Goal: Task Accomplishment & Management: Use online tool/utility

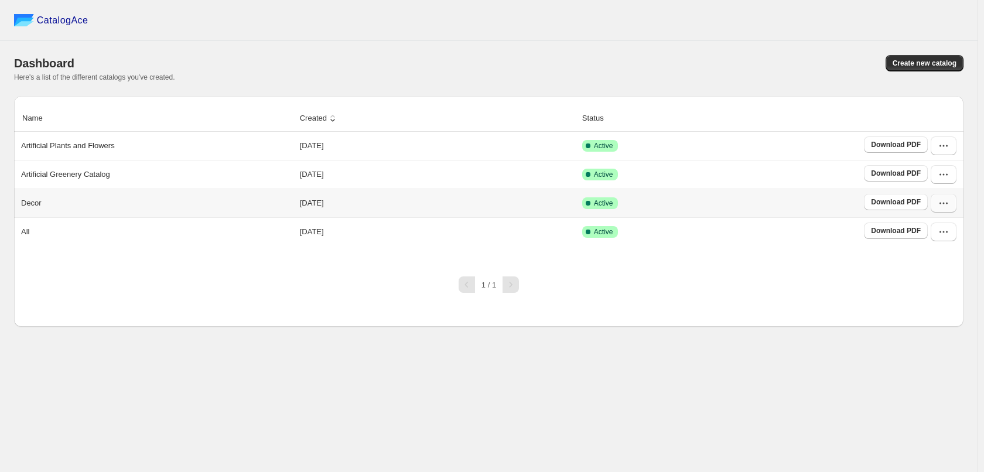
click at [945, 206] on icon "button" at bounding box center [944, 203] width 12 height 12
click at [647, 378] on div "CatalogAce Dashboard Create new catalog Here's a list of the different catalogs…" at bounding box center [488, 236] width 977 height 472
click at [950, 232] on button "button" at bounding box center [944, 232] width 26 height 19
click at [942, 332] on span "Edit" at bounding box center [942, 338] width 60 height 12
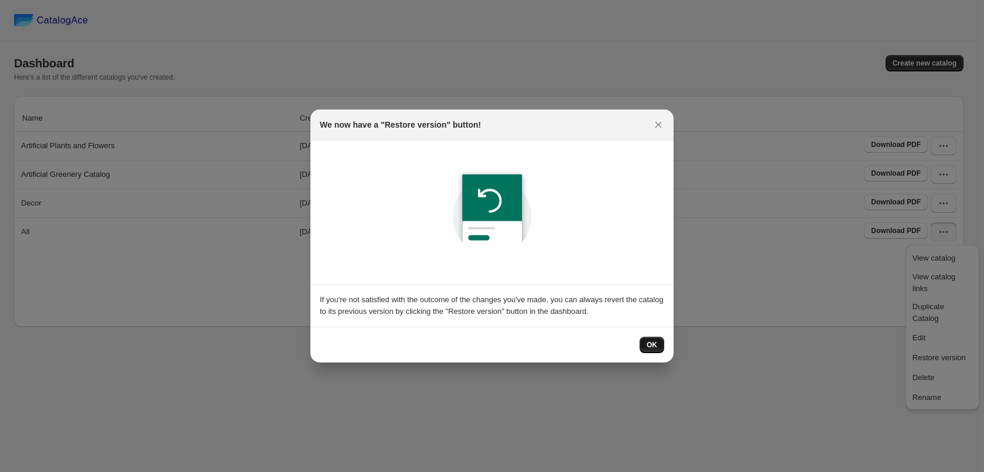
click at [652, 344] on span "OK" at bounding box center [652, 344] width 11 height 9
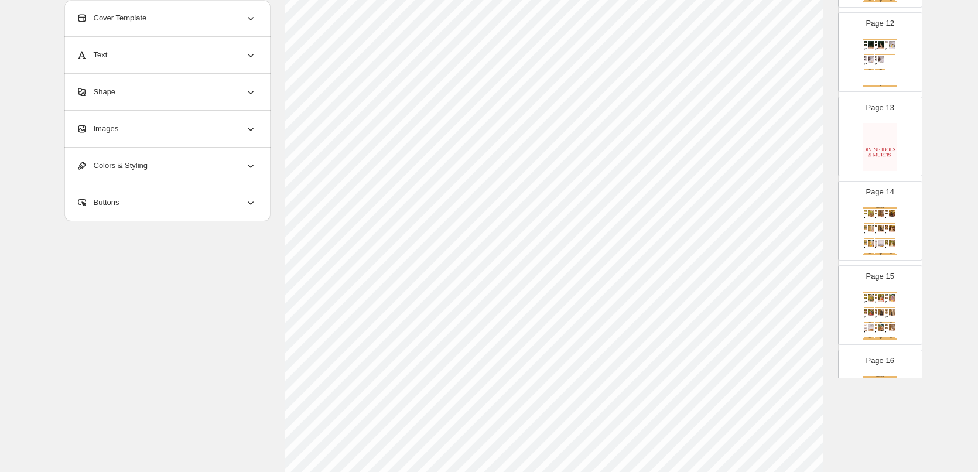
scroll to position [377, 0]
click at [128, 439] on span "Return to Catalog options" at bounding box center [120, 443] width 98 height 12
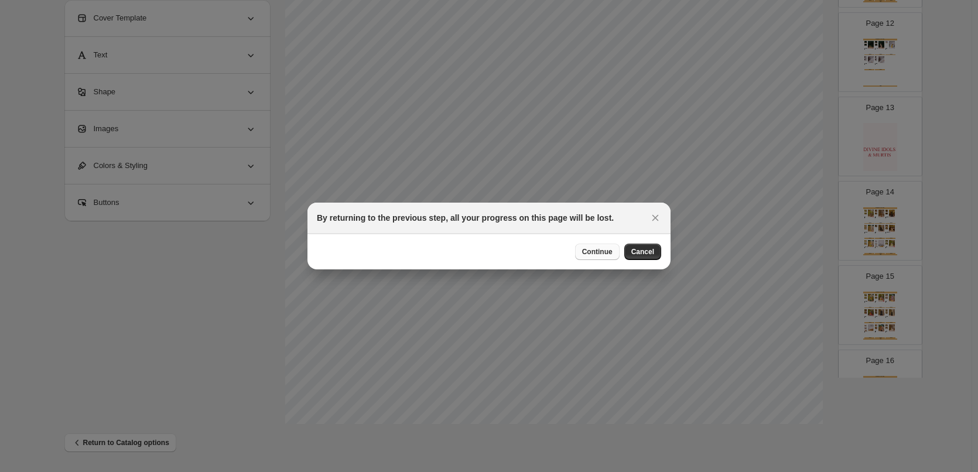
click at [592, 257] on button "Continue" at bounding box center [597, 252] width 45 height 16
select select "****"
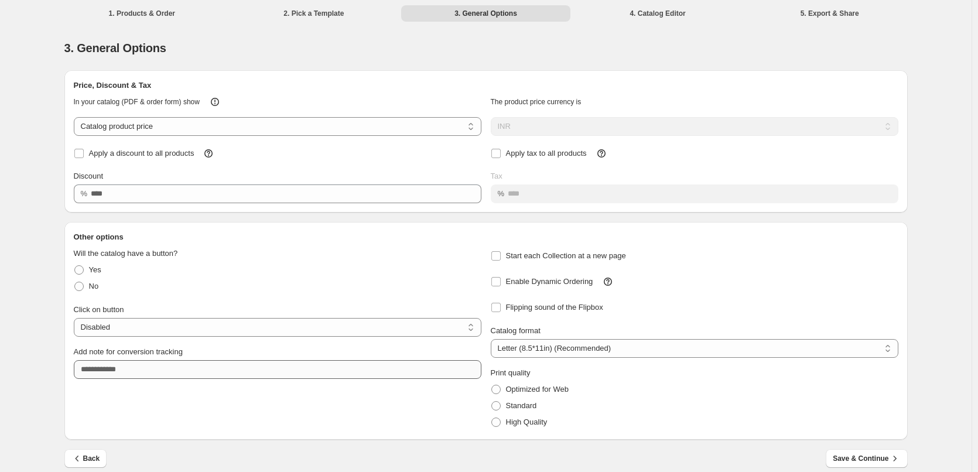
scroll to position [11, 0]
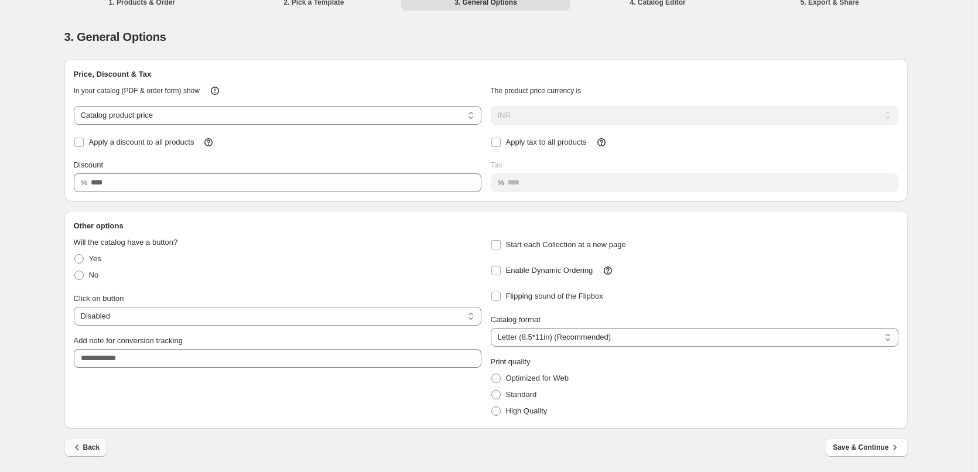
click at [83, 449] on icon "button" at bounding box center [77, 448] width 12 height 12
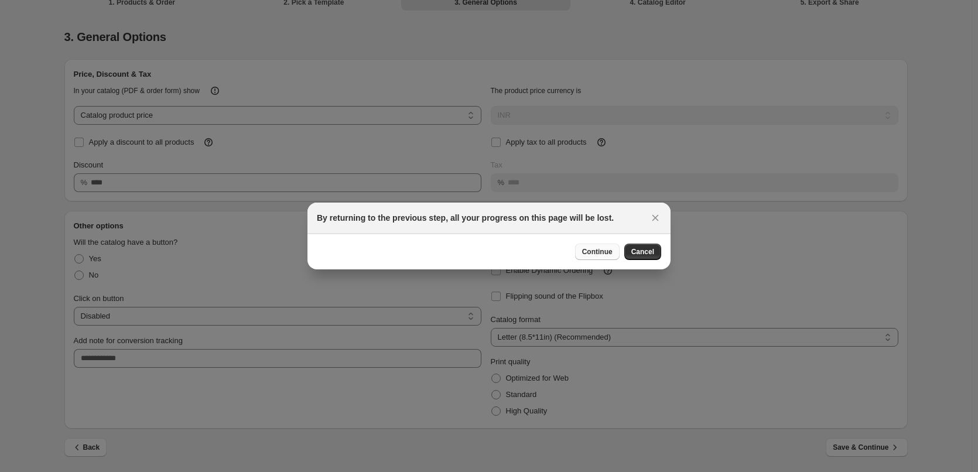
click at [593, 254] on span "Continue" at bounding box center [597, 251] width 30 height 9
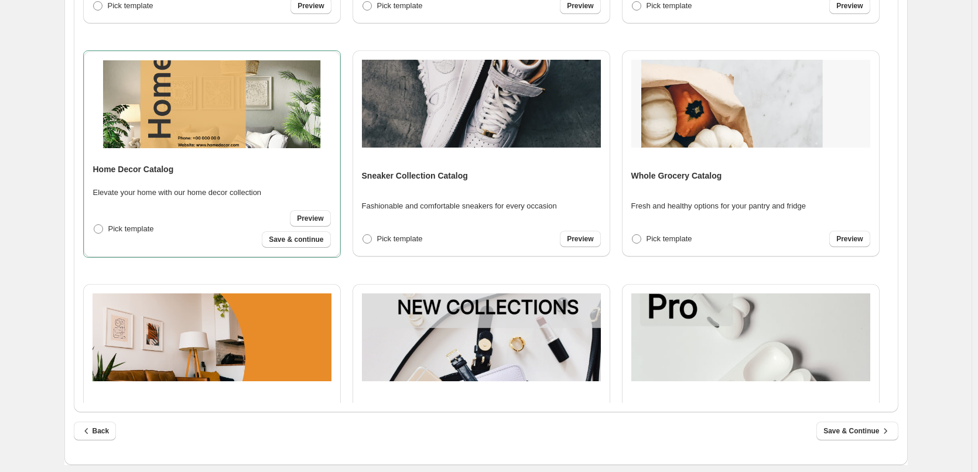
scroll to position [298, 0]
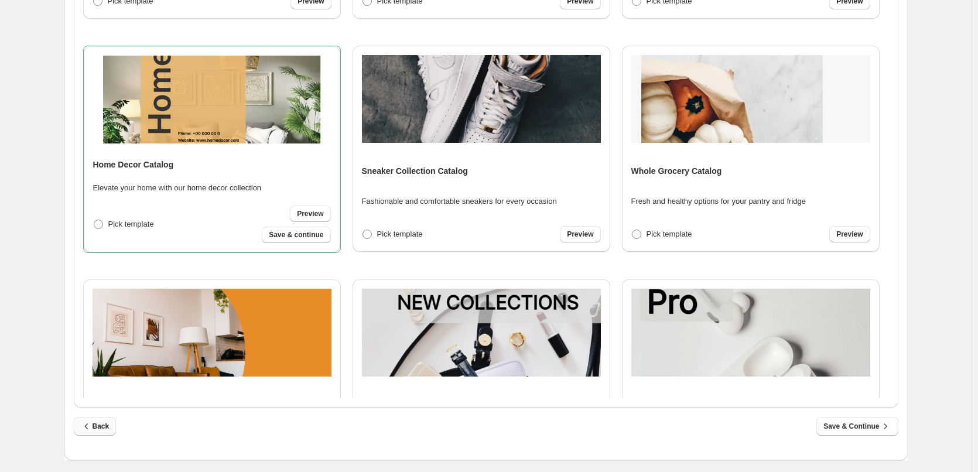
click at [90, 424] on icon "button" at bounding box center [87, 427] width 12 height 12
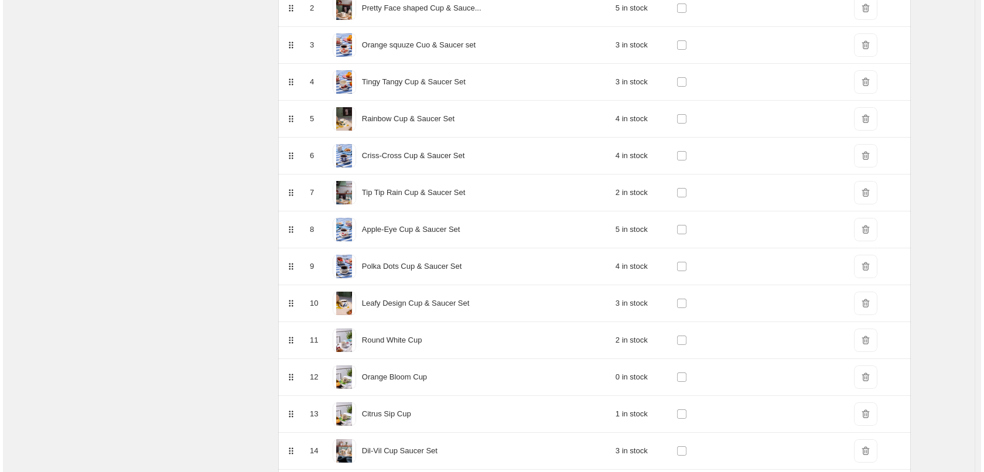
scroll to position [0, 0]
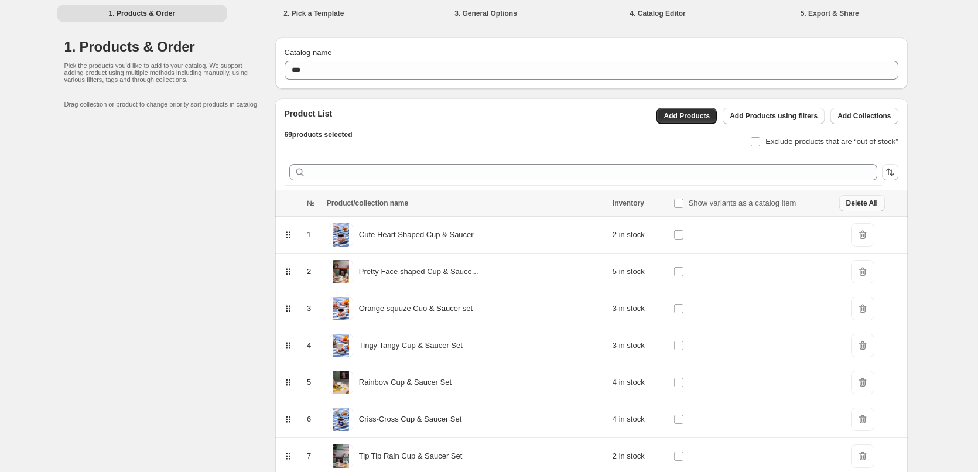
click at [862, 206] on span "Delete All" at bounding box center [862, 203] width 32 height 9
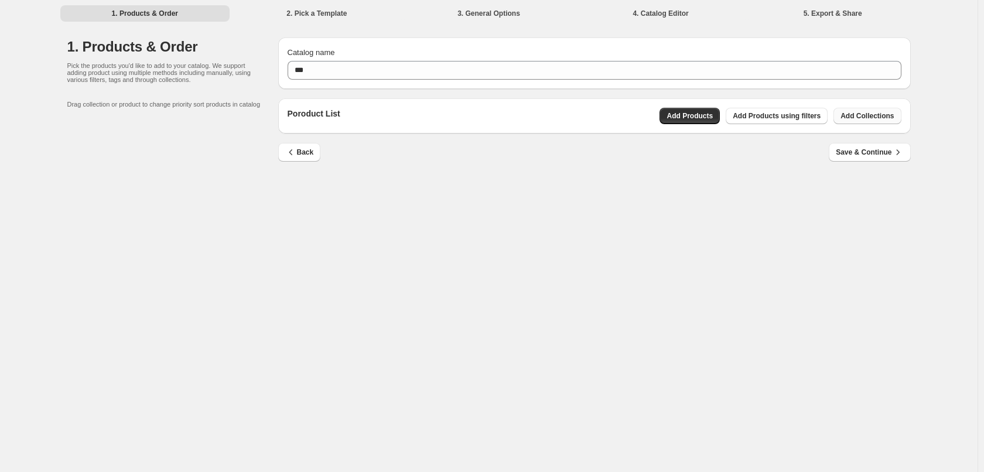
click at [864, 115] on span "Add Collections" at bounding box center [866, 115] width 53 height 9
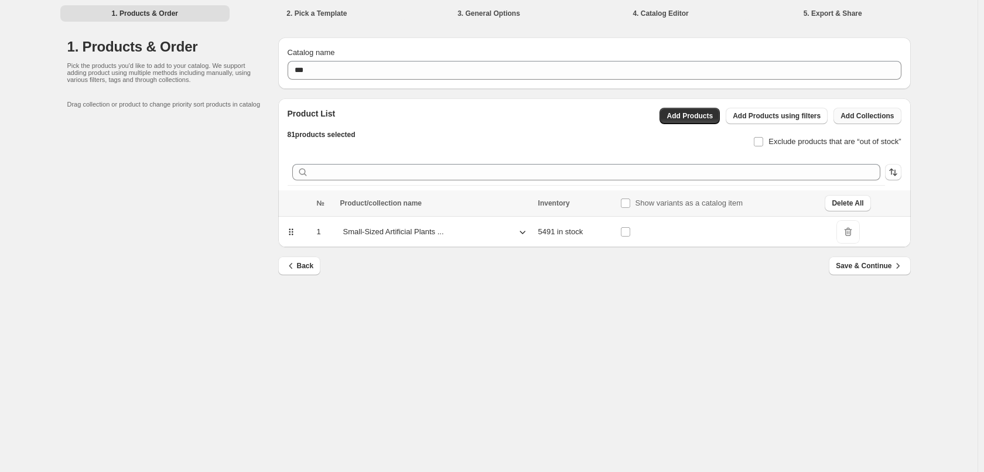
click at [877, 118] on span "Add Collections" at bounding box center [866, 115] width 53 height 9
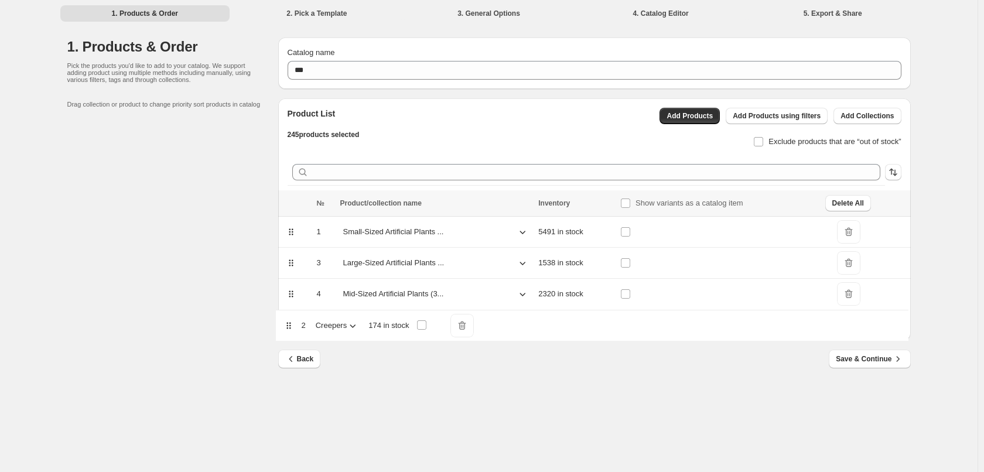
drag, startPoint x: 293, startPoint y: 261, endPoint x: 290, endPoint y: 328, distance: 66.9
click at [290, 328] on table "№ Product/collection name Inventory Show variants as a catalog item Delete All …" at bounding box center [594, 265] width 633 height 150
drag, startPoint x: 291, startPoint y: 300, endPoint x: 290, endPoint y: 271, distance: 28.7
click at [290, 271] on tbody "1 Small-Sized Artificial Plants ... 5491 in stock DeleteIcon 2 Large-Sized Arti…" at bounding box center [594, 279] width 633 height 124
drag, startPoint x: 294, startPoint y: 293, endPoint x: 290, endPoint y: 262, distance: 31.8
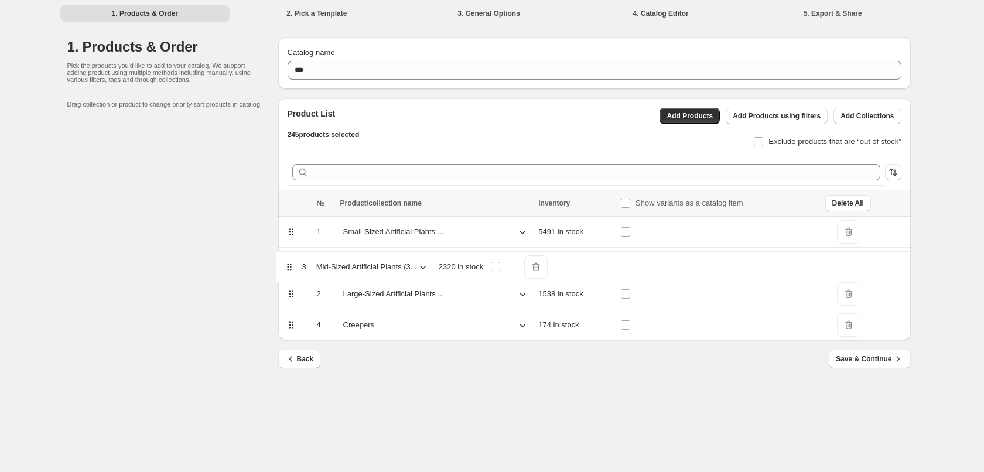
click at [290, 262] on table "№ Product/collection name Inventory Show variants as a catalog item Delete All …" at bounding box center [594, 265] width 633 height 150
click at [181, 268] on div "1. Products & Order Pick the products you'd like to add to your catalog. We sup…" at bounding box center [172, 210] width 211 height 346
